Goal: Task Accomplishment & Management: Use online tool/utility

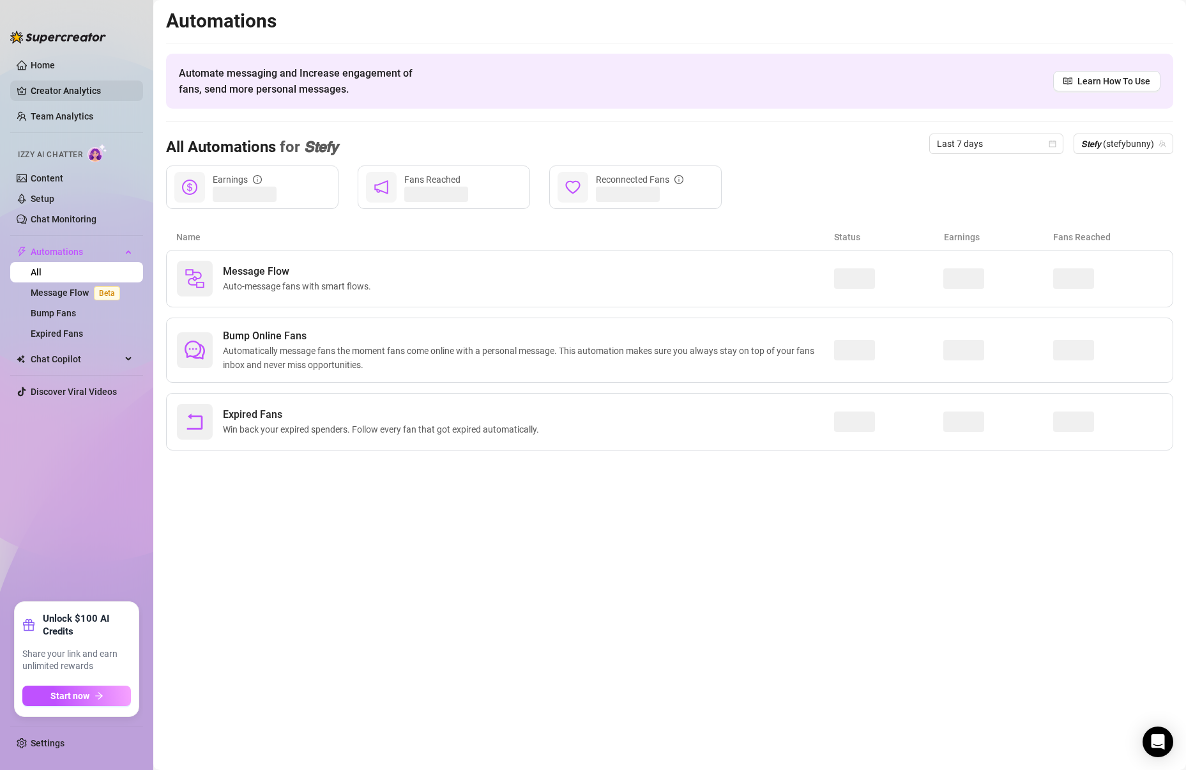
click at [77, 87] on link "Creator Analytics" at bounding box center [82, 90] width 102 height 20
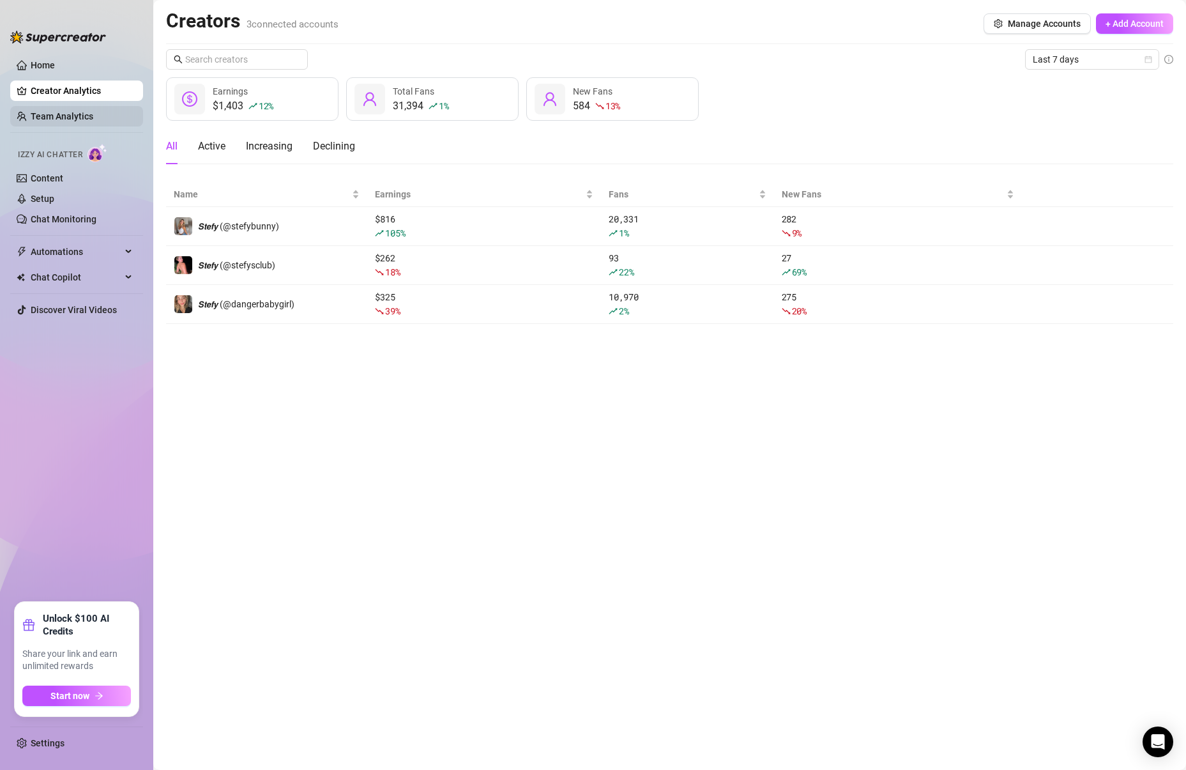
click at [93, 121] on link "Team Analytics" at bounding box center [62, 116] width 63 height 10
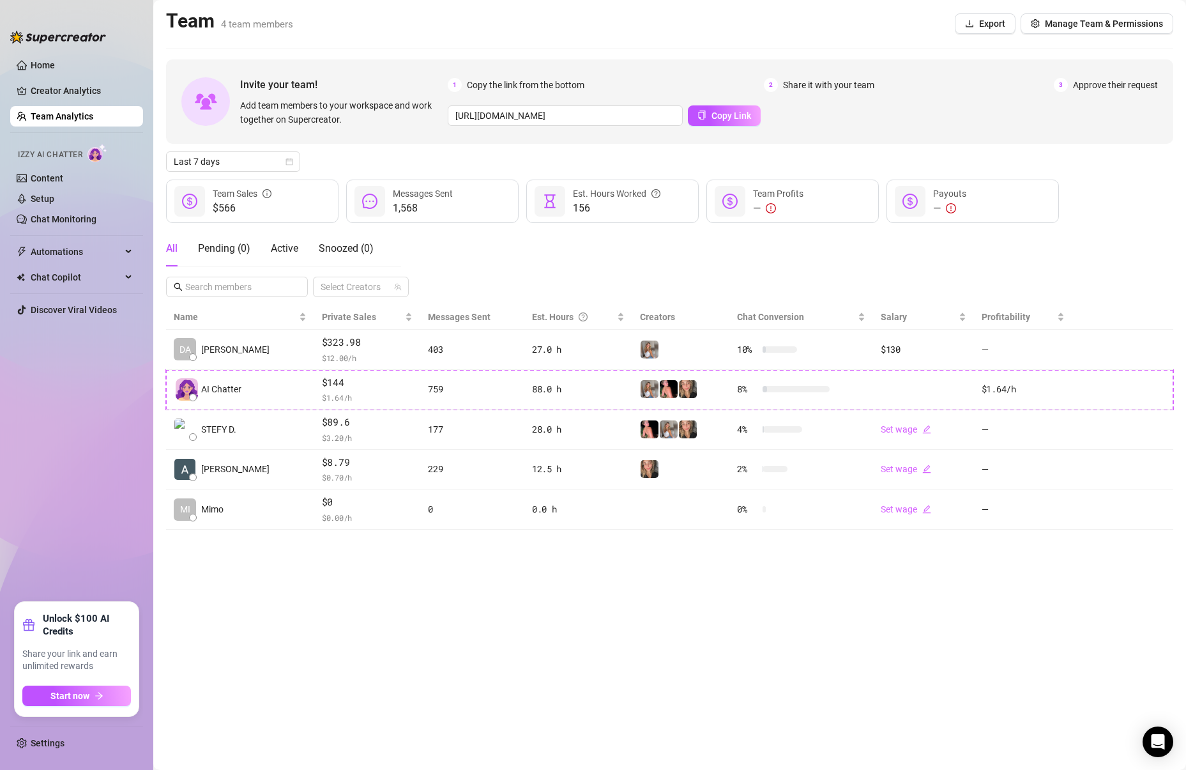
click at [940, 206] on div "—" at bounding box center [949, 208] width 33 height 15
click at [959, 207] on div "—" at bounding box center [949, 208] width 33 height 15
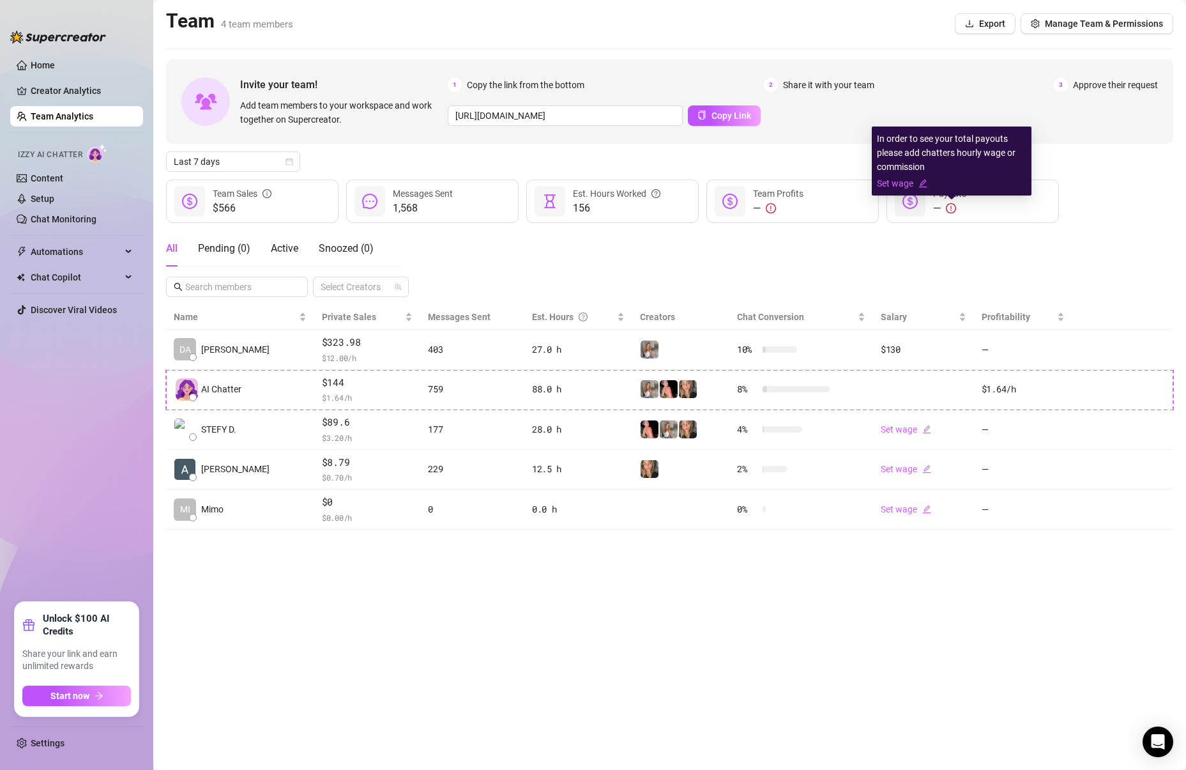
click at [953, 207] on icon "exclamation-circle" at bounding box center [951, 208] width 10 height 10
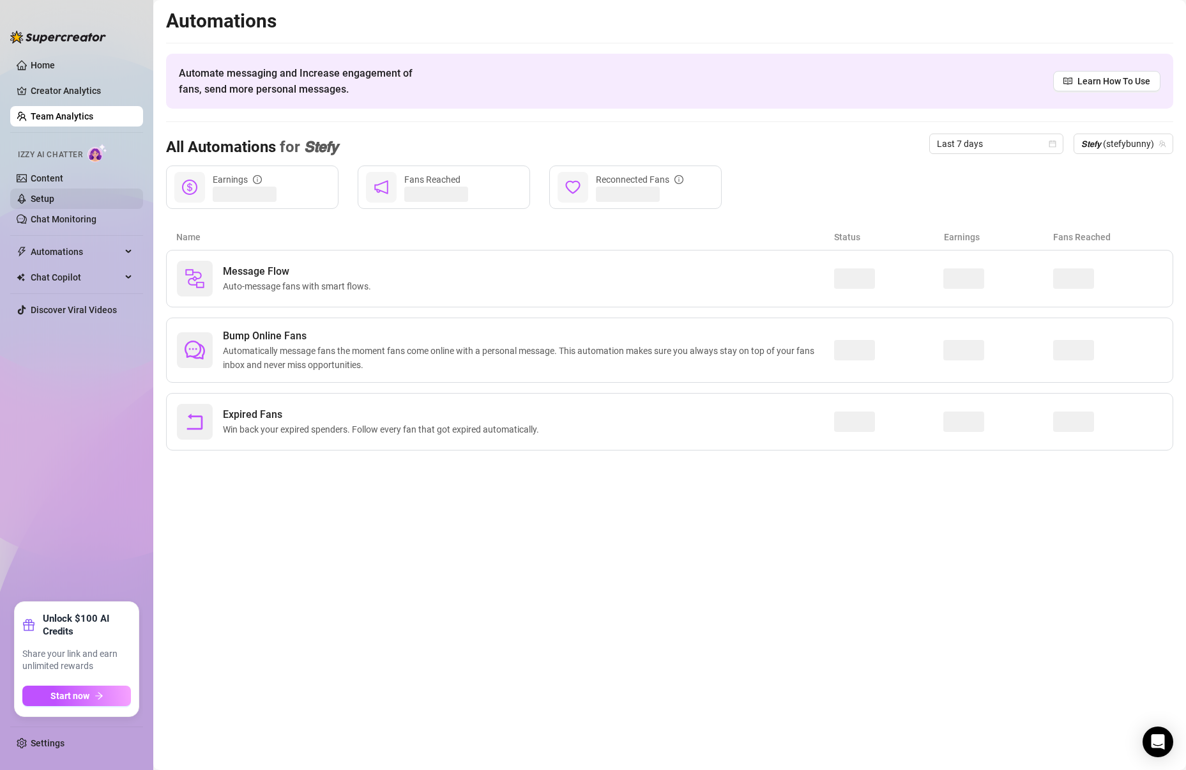
click at [54, 199] on link "Setup" at bounding box center [43, 199] width 24 height 10
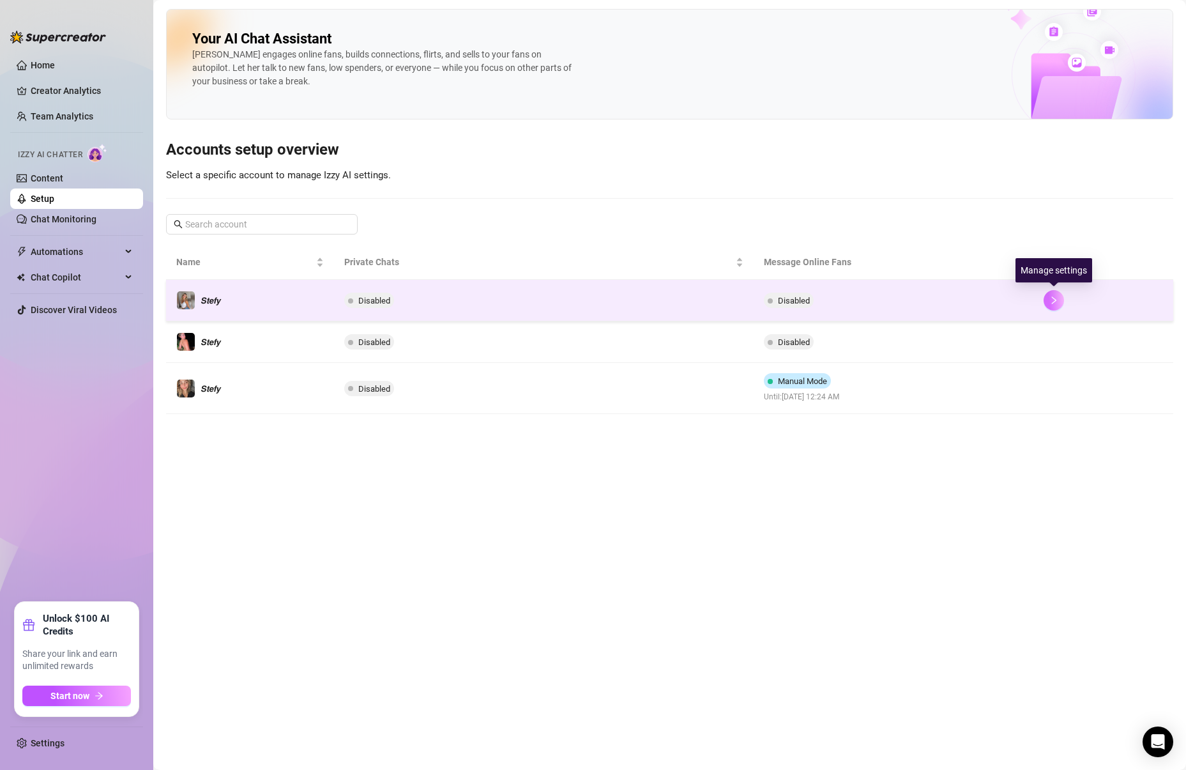
click at [1048, 307] on button "button" at bounding box center [1054, 300] width 20 height 20
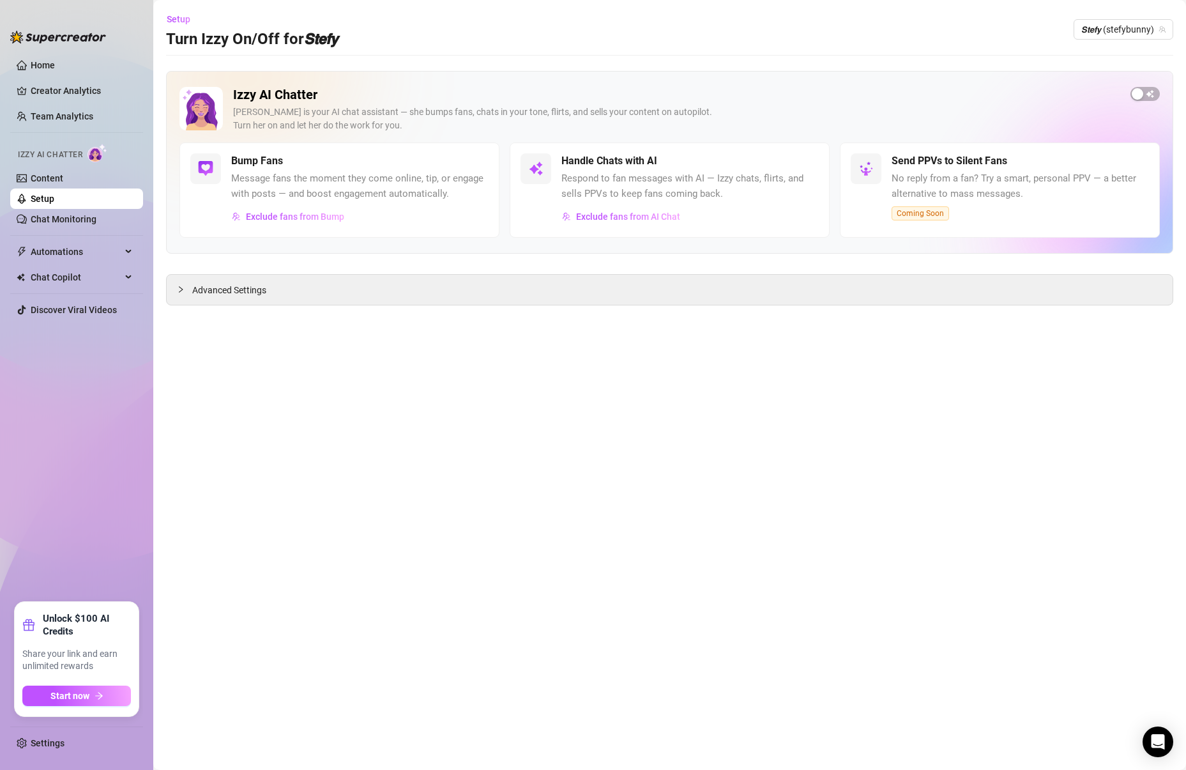
click at [1121, 96] on div "Izzy AI Chatter [PERSON_NAME] is your AI chat assistant — she bumps fans, chats…" at bounding box center [670, 115] width 981 height 56
click at [1142, 96] on div "button" at bounding box center [1137, 93] width 11 height 11
click at [1105, 26] on span "𝙎𝙩𝙚𝙛𝙮 (stefybunny)" at bounding box center [1124, 29] width 84 height 19
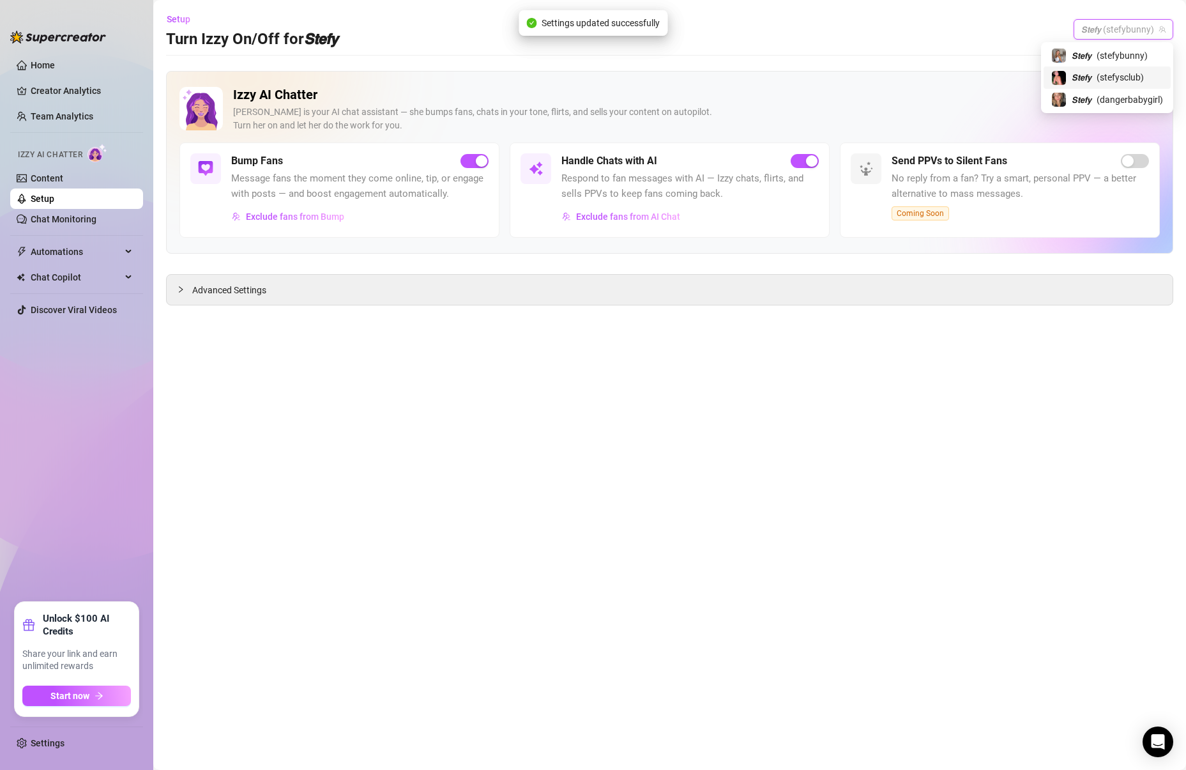
click at [1104, 75] on span "( stefysclub )" at bounding box center [1120, 77] width 47 height 14
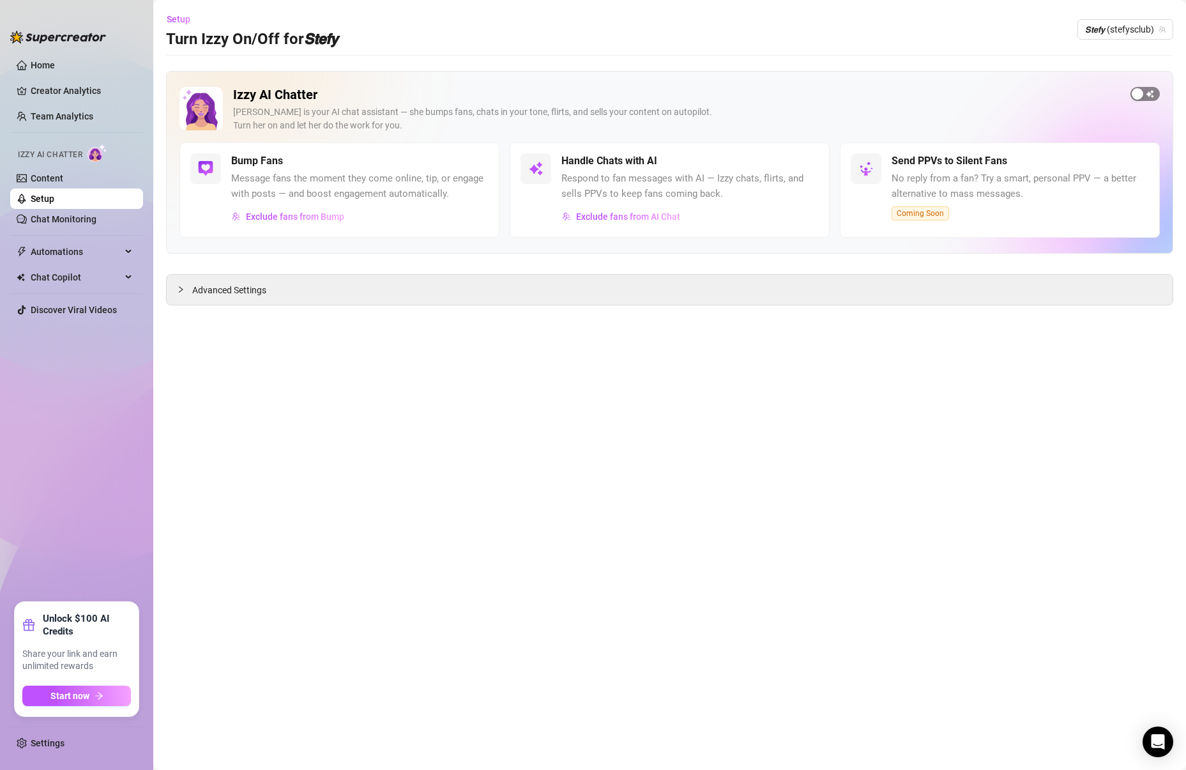
click at [1137, 98] on div "button" at bounding box center [1137, 93] width 11 height 11
click at [1092, 33] on span "𝙎𝙩𝙚𝙛𝙮 (stefysclub)" at bounding box center [1125, 29] width 80 height 19
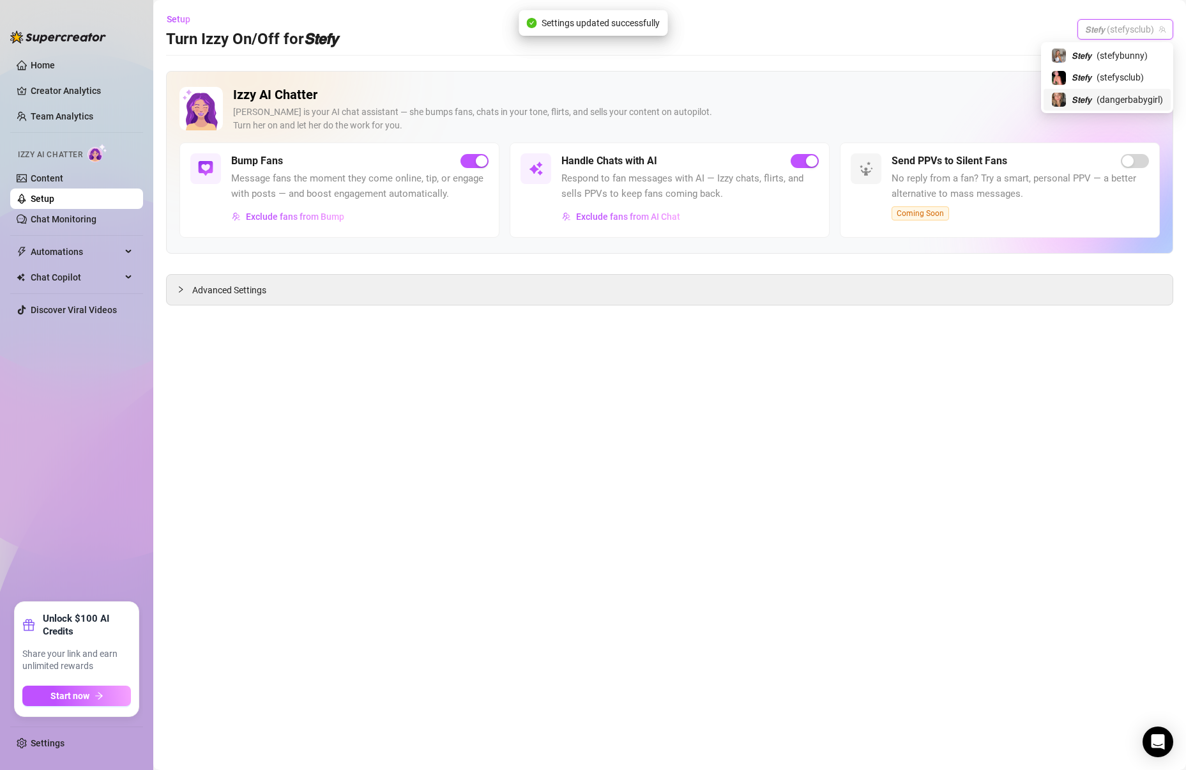
click at [1081, 103] on span "𝙎𝙩𝙚𝙛𝙮" at bounding box center [1082, 100] width 20 height 14
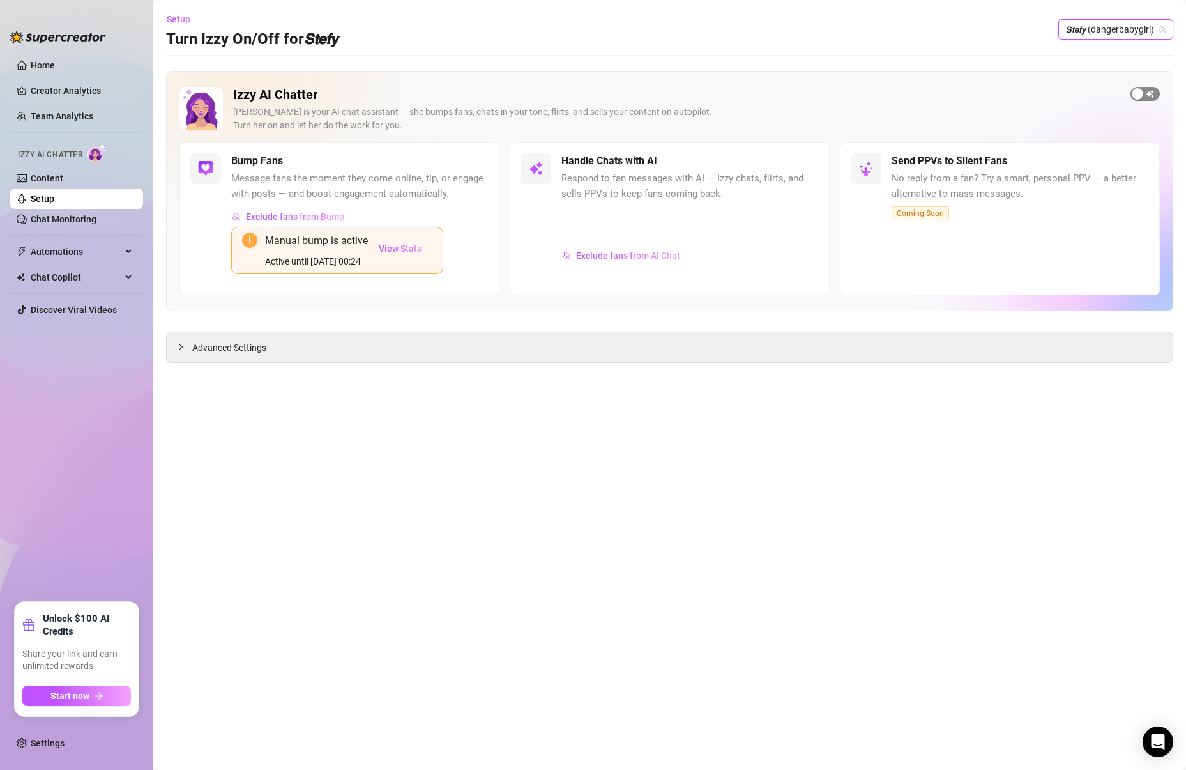
click at [1142, 97] on div "button" at bounding box center [1137, 93] width 11 height 11
